Goal: Transaction & Acquisition: Obtain resource

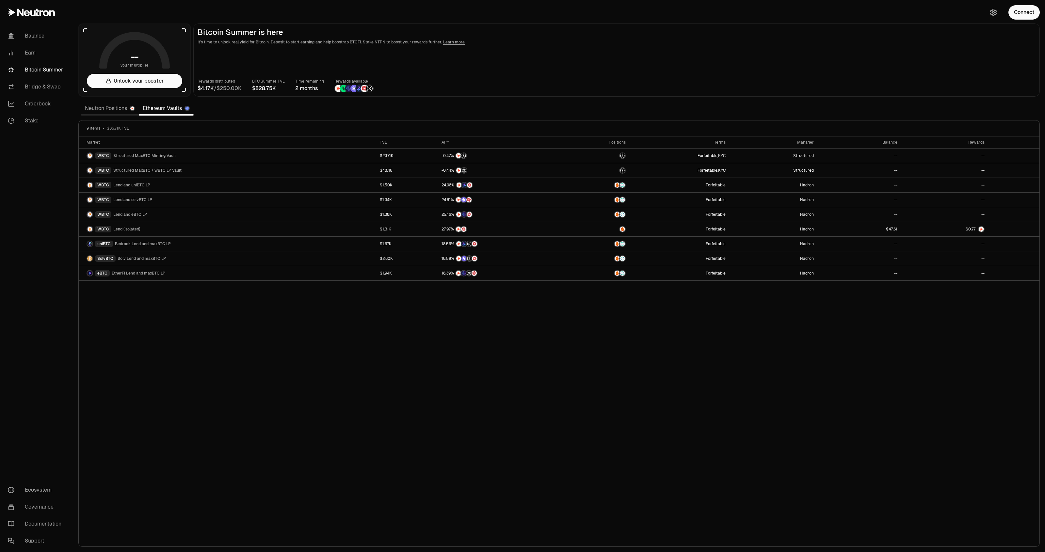
drag, startPoint x: 944, startPoint y: 66, endPoint x: 964, endPoint y: 58, distance: 22.3
click at [944, 66] on main "Bitcoin Summer is here It's time to unlock real yield for Bitcoin. Deposit to s…" at bounding box center [616, 60] width 847 height 73
click at [1029, 9] on button "Connect" at bounding box center [1024, 12] width 31 height 14
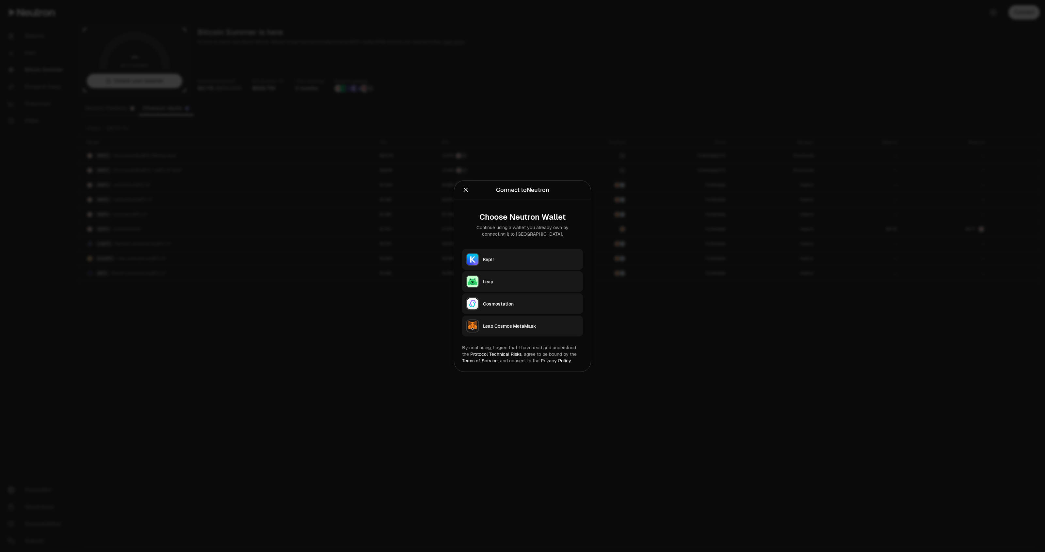
click at [541, 250] on button "Keplr" at bounding box center [522, 259] width 121 height 21
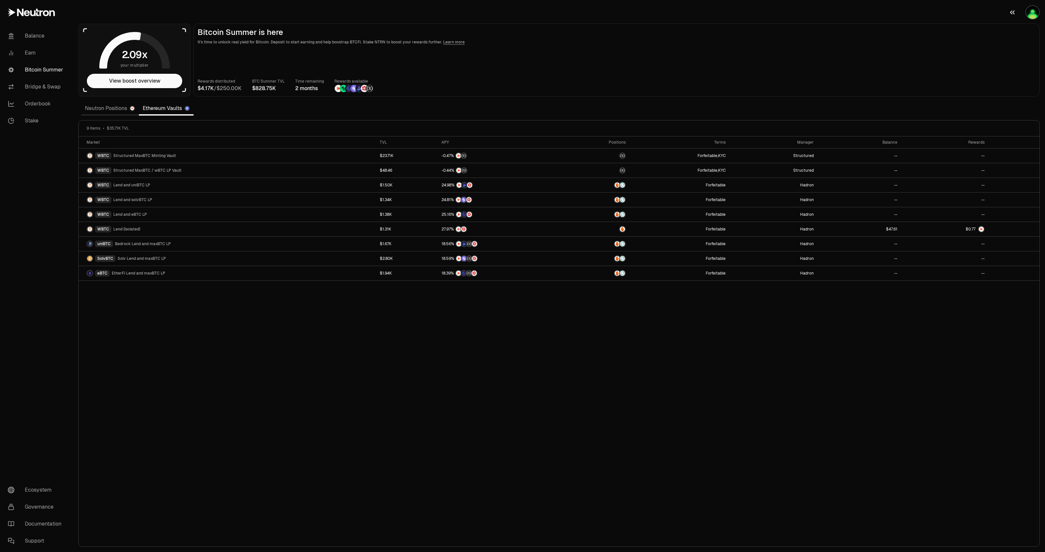
click at [1026, 11] on img "button" at bounding box center [1032, 12] width 13 height 13
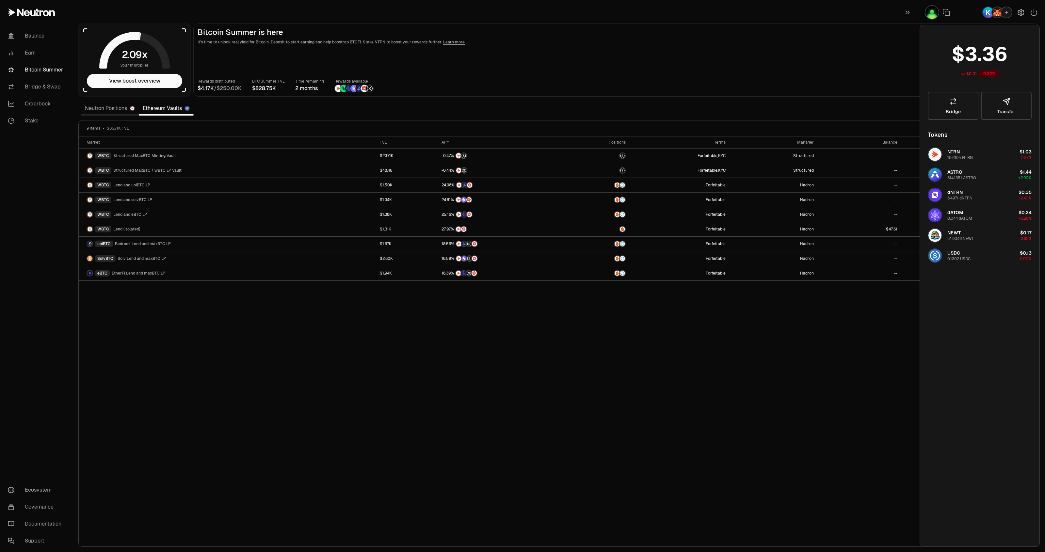
click at [841, 71] on main "Bitcoin Summer is here It's time to unlock real yield for Bitcoin. Deposit to s…" at bounding box center [616, 60] width 847 height 73
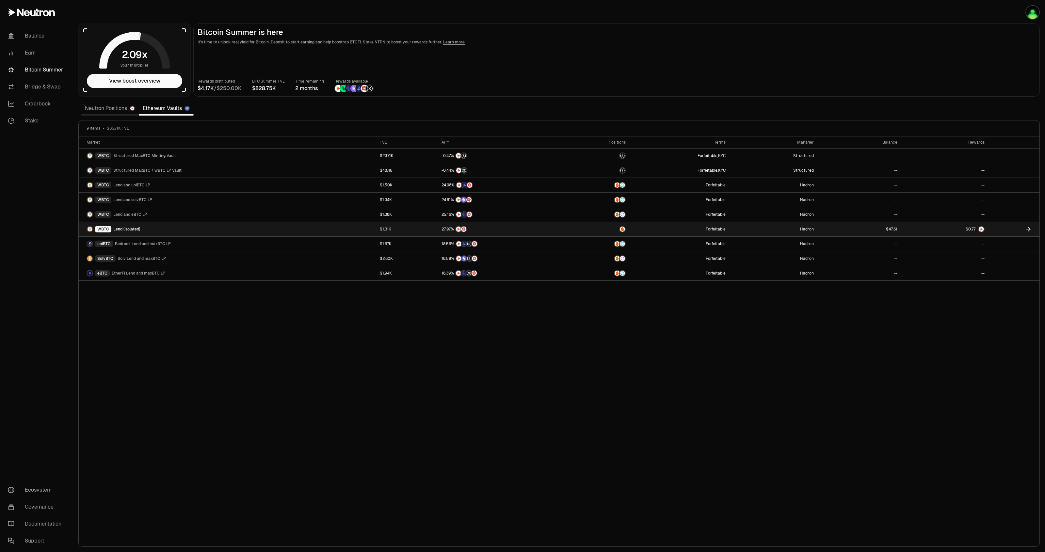
click at [829, 233] on link at bounding box center [860, 229] width 84 height 14
click at [401, 232] on link "$1.31K" at bounding box center [407, 229] width 62 height 14
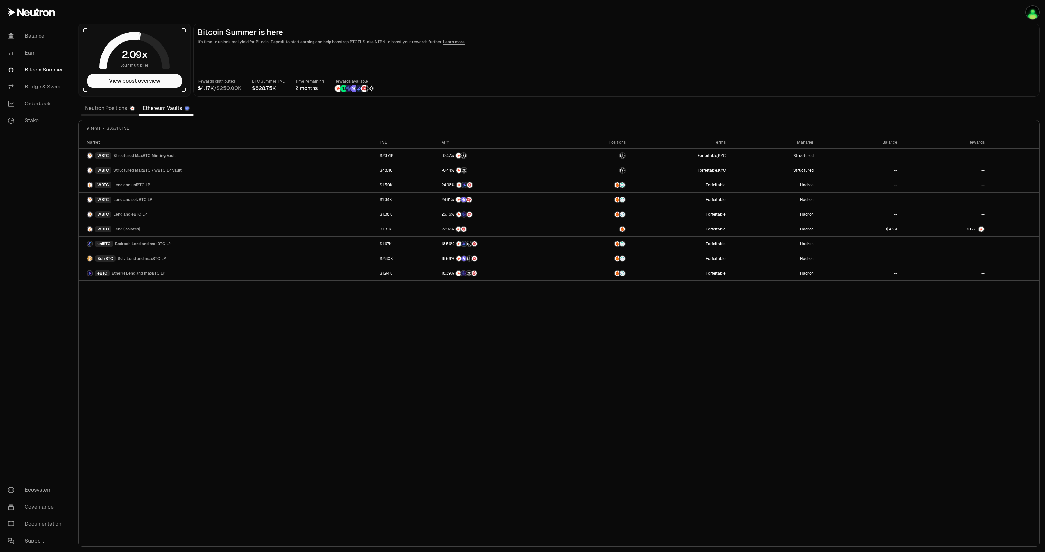
click at [106, 108] on link "Neutron Positions" at bounding box center [110, 108] width 58 height 13
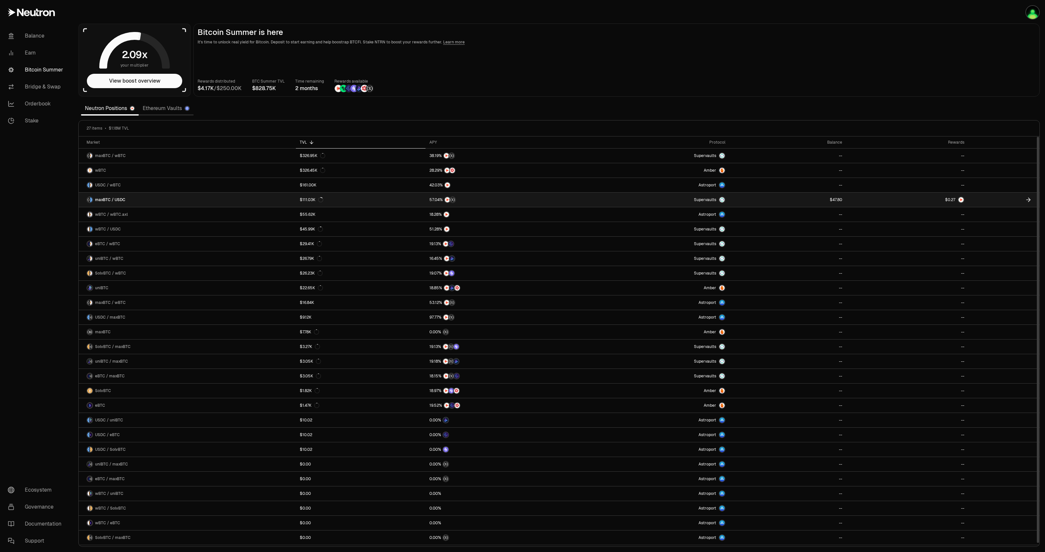
click at [789, 206] on link at bounding box center [787, 200] width 117 height 14
